Goal: Task Accomplishment & Management: Manage account settings

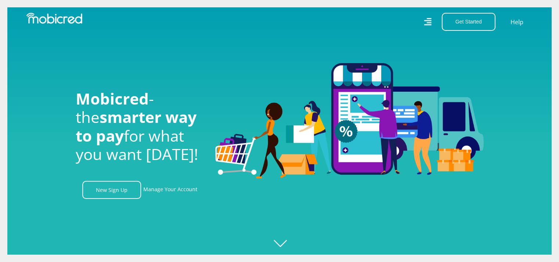
click at [152, 193] on link "Manage Your Account" at bounding box center [170, 190] width 54 height 18
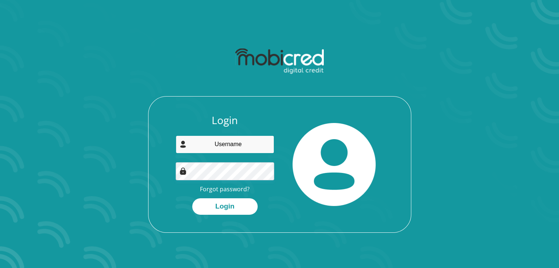
type input "aqushu@gmail.com"
click at [192, 198] on button "Login" at bounding box center [224, 206] width 65 height 17
